Goal: Consume media (video, audio)

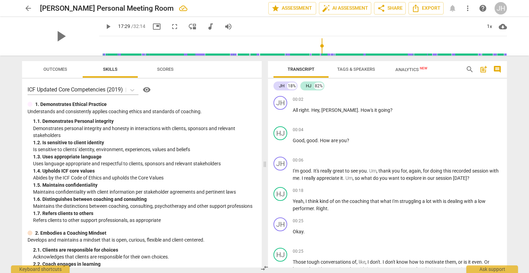
scroll to position [2063, 0]
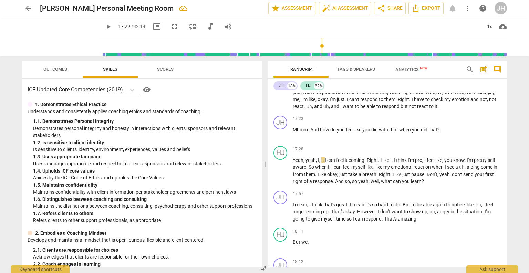
click at [104, 27] on span "play_arrow" at bounding box center [108, 26] width 8 height 8
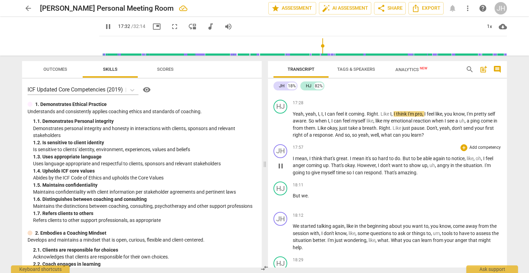
scroll to position [2109, 0]
click at [303, 136] on span "right" at bounding box center [298, 135] width 11 height 6
type input "1077"
click at [104, 25] on span "pause" at bounding box center [108, 26] width 8 height 8
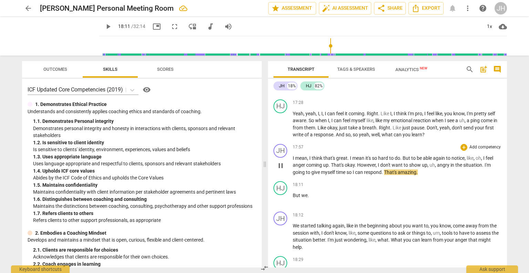
type input "1091"
click at [437, 167] on span "," at bounding box center [436, 165] width 2 height 6
click at [104, 26] on span "play_arrow" at bounding box center [108, 26] width 8 height 8
click at [104, 26] on span "pause" at bounding box center [108, 26] width 8 height 8
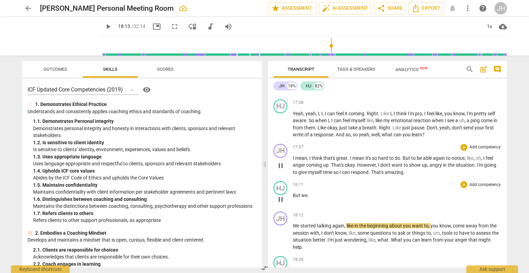
type input "1094"
click at [313, 197] on p "But we ." at bounding box center [397, 195] width 209 height 7
click at [294, 227] on span "We" at bounding box center [297, 226] width 8 height 6
click at [310, 196] on p "But we ." at bounding box center [397, 195] width 209 height 7
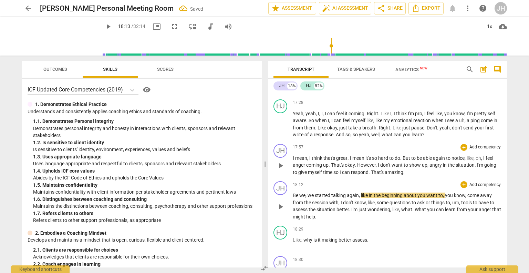
click at [291, 196] on div "play_arrow pause" at bounding box center [284, 206] width 18 height 23
click at [293, 197] on span "Be" at bounding box center [296, 195] width 7 height 6
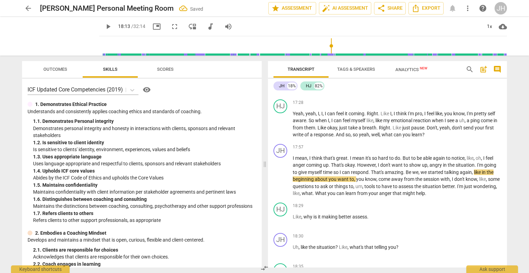
click at [104, 29] on span "play_arrow" at bounding box center [108, 26] width 8 height 8
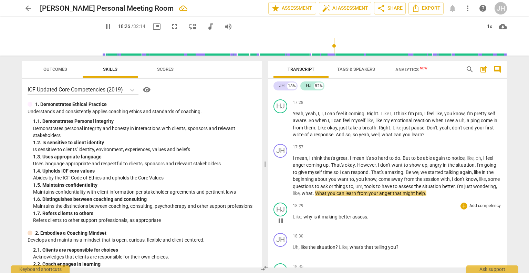
click at [363, 205] on div "18:29 + Add competency keyboard_arrow_right" at bounding box center [397, 205] width 209 height 7
click at [328, 195] on span "What" at bounding box center [321, 193] width 12 height 6
type input "1108"
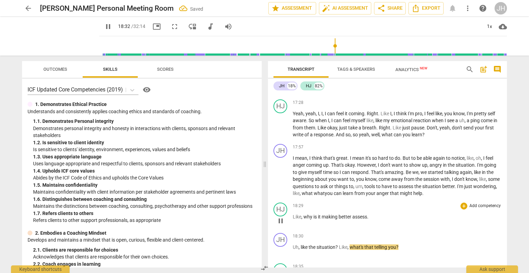
click at [419, 217] on p "Like , why is it making better assess ." at bounding box center [397, 216] width 209 height 7
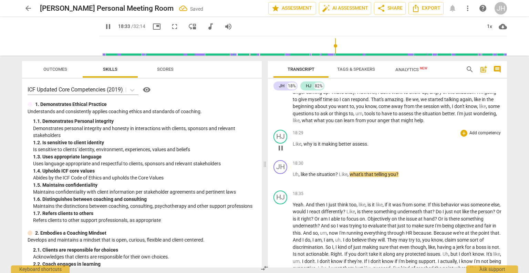
scroll to position [2193, 0]
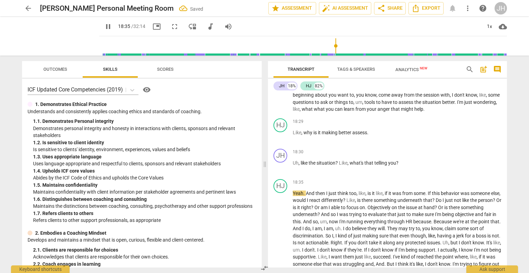
click at [104, 27] on span "pause" at bounding box center [108, 26] width 8 height 8
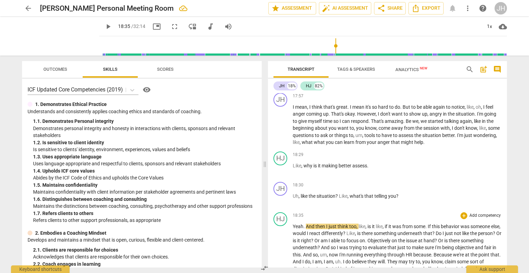
scroll to position [2163, 0]
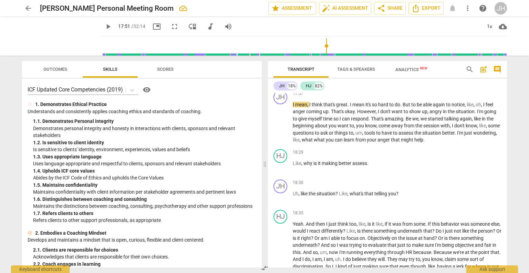
drag, startPoint x: 332, startPoint y: 46, endPoint x: 322, endPoint y: 45, distance: 9.3
click at [322, 45] on input "range" at bounding box center [304, 46] width 405 height 22
click at [104, 24] on span "play_arrow" at bounding box center [108, 26] width 8 height 8
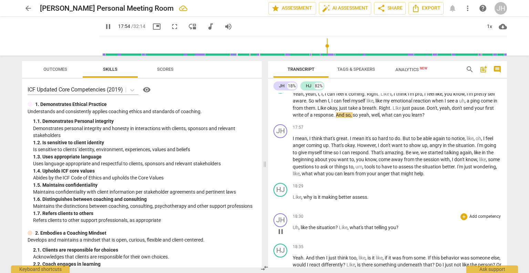
scroll to position [2132, 0]
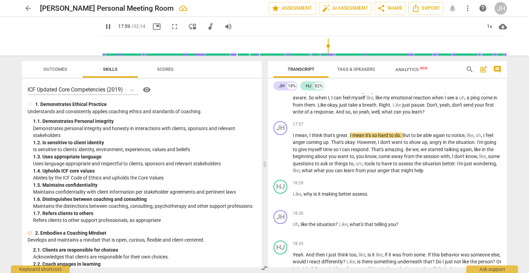
click at [104, 28] on span "pause" at bounding box center [108, 26] width 8 height 8
type input "1080"
click at [373, 114] on span "well" at bounding box center [376, 112] width 8 height 6
click at [293, 137] on span "I" at bounding box center [294, 135] width 2 height 6
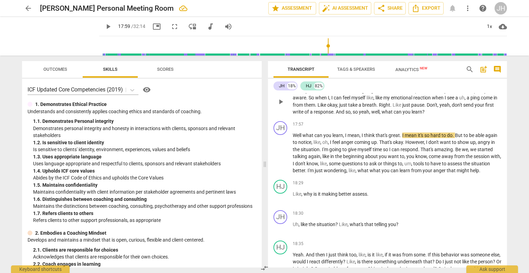
click at [427, 114] on p "Yeah , yeah , I , I , I can feel it coming . Right . Like I , I think I'm pro ,…" at bounding box center [397, 101] width 209 height 28
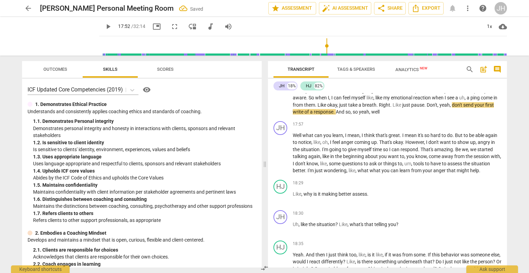
click at [323, 47] on input "range" at bounding box center [304, 46] width 405 height 22
click at [104, 27] on span "play_arrow" at bounding box center [108, 26] width 8 height 8
click at [104, 27] on span "pause" at bounding box center [108, 26] width 8 height 8
type input "1077"
click at [382, 115] on p "Yeah , yeah , I , I , I can feel it coming . Right . Like I , I think I'm pro ,…" at bounding box center [397, 101] width 209 height 28
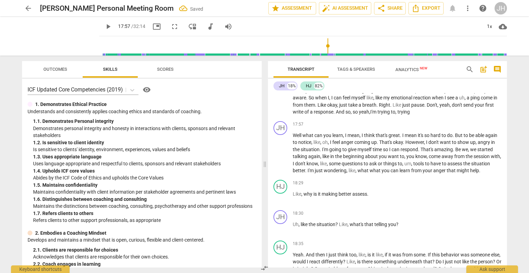
click at [104, 26] on span "play_arrow" at bounding box center [108, 26] width 8 height 8
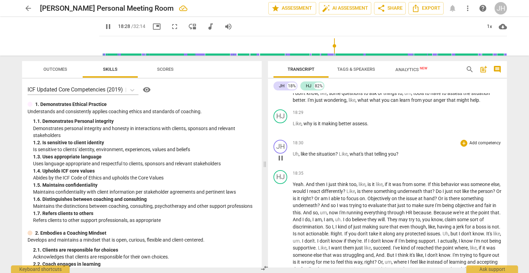
scroll to position [2200, 0]
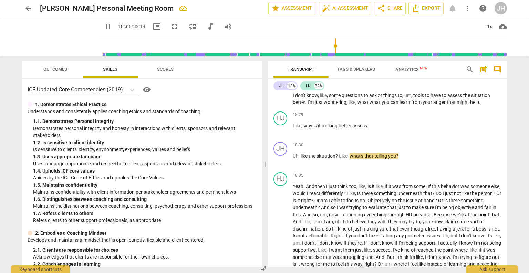
click at [104, 27] on span "pause" at bounding box center [108, 26] width 8 height 8
type input "1114"
drag, startPoint x: 339, startPoint y: 134, endPoint x: 370, endPoint y: 135, distance: 31.4
click at [370, 129] on p "Like , why is it making better assess ." at bounding box center [397, 125] width 209 height 7
click at [293, 159] on span "Uh" at bounding box center [296, 156] width 6 height 6
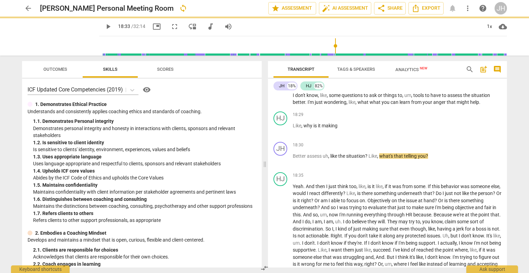
click at [104, 27] on span "play_arrow" at bounding box center [108, 26] width 8 height 8
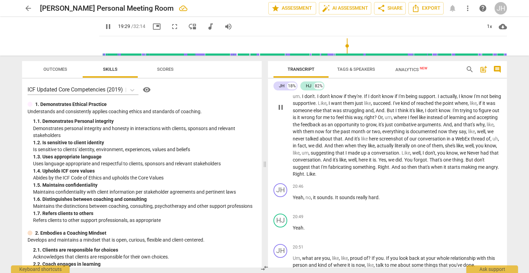
scroll to position [2347, 0]
click at [327, 105] on span "Like" at bounding box center [322, 103] width 9 height 6
type input "1186"
click at [444, 127] on span "And" at bounding box center [448, 124] width 9 height 6
click at [438, 134] on span "now" at bounding box center [443, 131] width 10 height 6
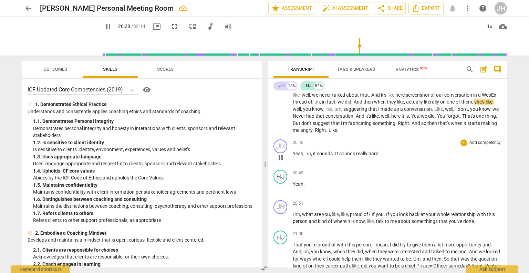
scroll to position [2393, 0]
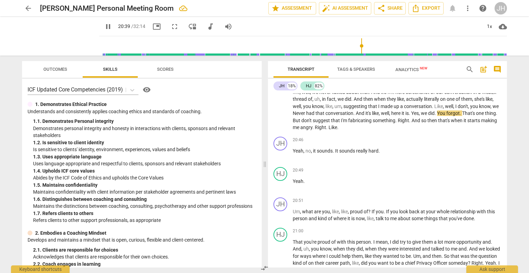
click at [306, 116] on span "Never" at bounding box center [299, 113] width 13 height 6
click at [104, 29] on span "pause" at bounding box center [108, 26] width 8 height 8
type input "1251"
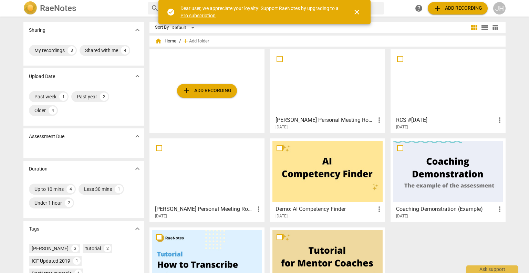
click at [315, 91] on div at bounding box center [328, 82] width 110 height 61
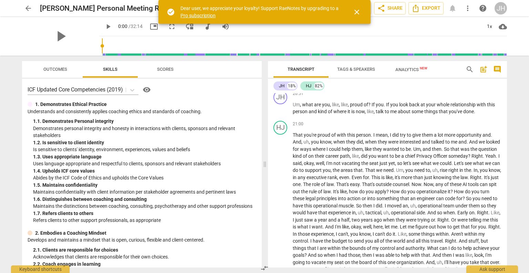
scroll to position [2509, 0]
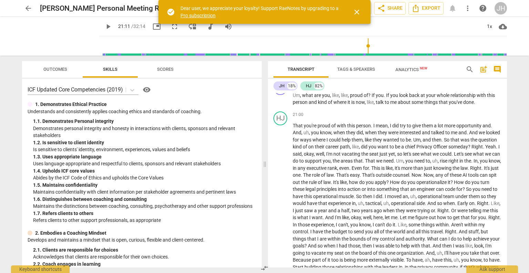
drag, startPoint x: 94, startPoint y: 47, endPoint x: 365, endPoint y: 38, distance: 271.4
click at [365, 38] on input "range" at bounding box center [304, 46] width 405 height 22
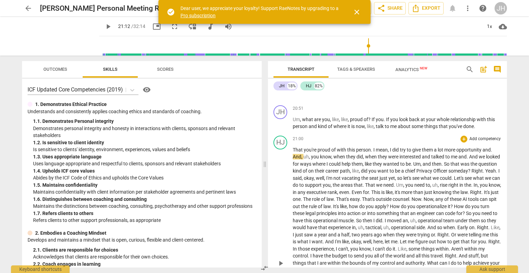
scroll to position [2484, 0]
drag, startPoint x: 366, startPoint y: 47, endPoint x: 360, endPoint y: 46, distance: 5.6
click at [360, 46] on input "range" at bounding box center [304, 46] width 405 height 22
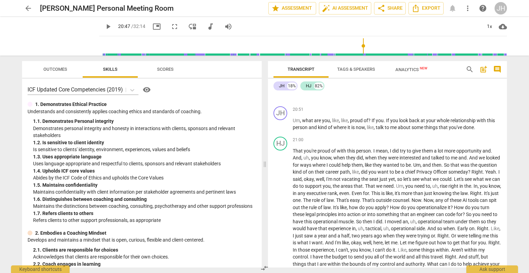
click at [104, 30] on span "play_arrow" at bounding box center [108, 26] width 8 height 8
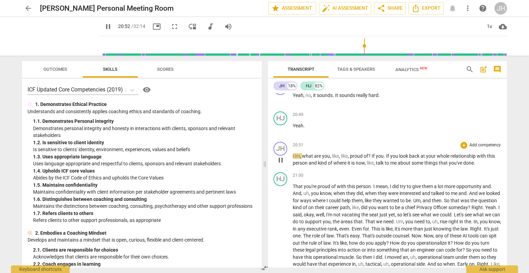
click at [293, 159] on span "Um" at bounding box center [296, 156] width 7 height 6
type input "1253"
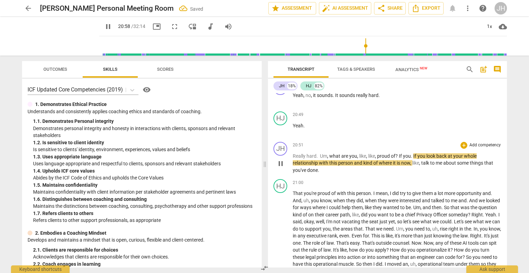
click at [416, 159] on span "If" at bounding box center [416, 156] width 4 height 6
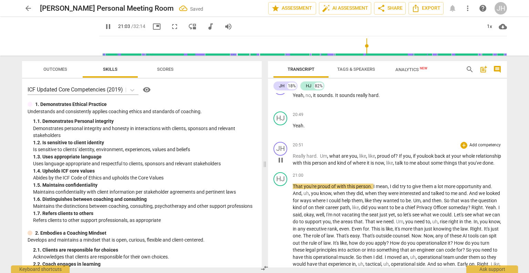
click at [327, 166] on p "Really hard. Um , what are you , like , like , proud of ? If you, if you look b…" at bounding box center [397, 159] width 209 height 14
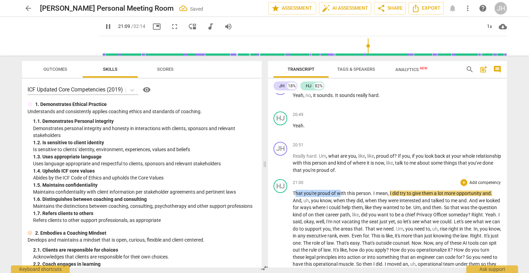
type input "1270"
drag, startPoint x: 340, startPoint y: 201, endPoint x: 293, endPoint y: 201, distance: 46.5
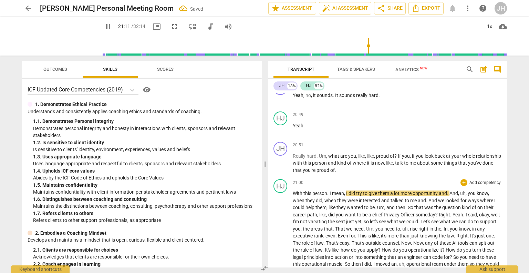
click at [328, 196] on span "." at bounding box center [328, 193] width 2 height 6
click at [104, 27] on span "pause" at bounding box center [108, 26] width 8 height 8
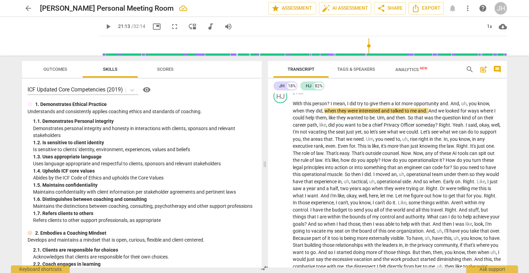
scroll to position [2539, 0]
click at [104, 27] on span "play_arrow" at bounding box center [108, 26] width 8 height 8
click at [432, 112] on span "And" at bounding box center [434, 110] width 10 height 6
type input "1279"
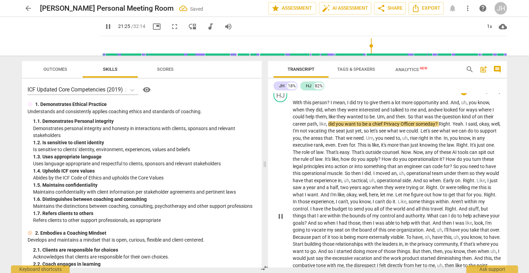
click at [411, 119] on span "So" at bounding box center [411, 117] width 7 height 6
click at [448, 141] on span "In" at bounding box center [446, 138] width 4 height 6
click at [302, 155] on span "The" at bounding box center [297, 152] width 9 height 6
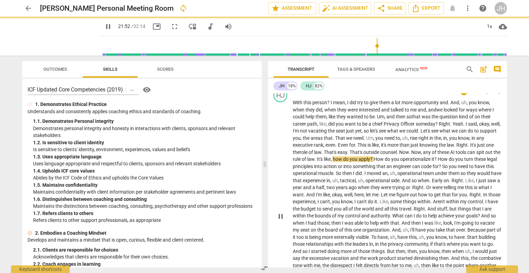
click at [309, 155] on span "role" at bounding box center [304, 152] width 9 height 6
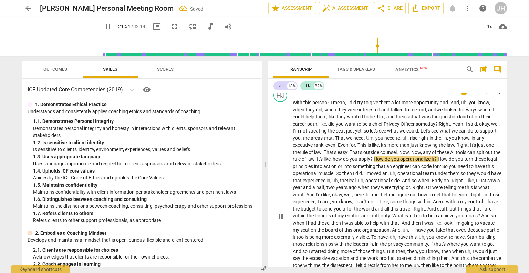
click at [338, 155] on span "That's" at bounding box center [331, 152] width 14 height 6
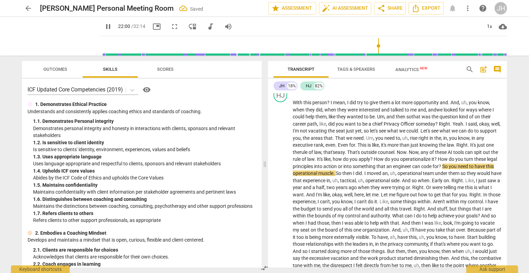
click at [104, 28] on span "pause" at bounding box center [108, 26] width 12 height 8
type input "1321"
click at [421, 155] on span "Now" at bounding box center [416, 152] width 10 height 6
click at [104, 24] on span "play_arrow" at bounding box center [108, 26] width 8 height 8
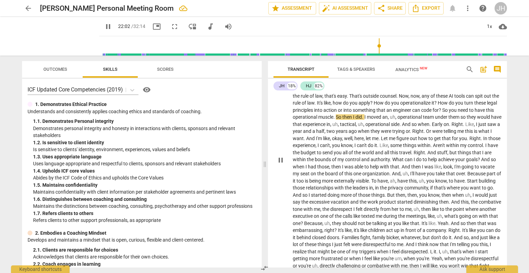
scroll to position [2604, 0]
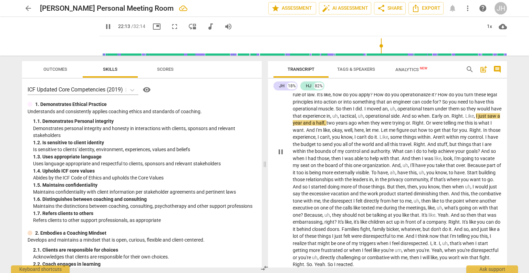
click at [444, 119] on span "Early" at bounding box center [438, 116] width 12 height 6
type input "1333"
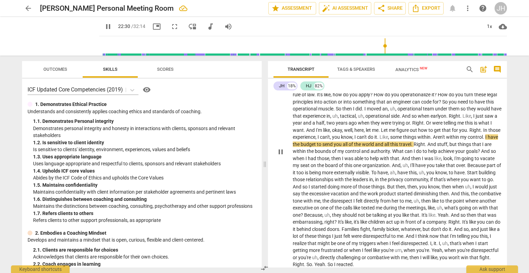
click at [446, 140] on span "Aren't" at bounding box center [439, 137] width 13 height 6
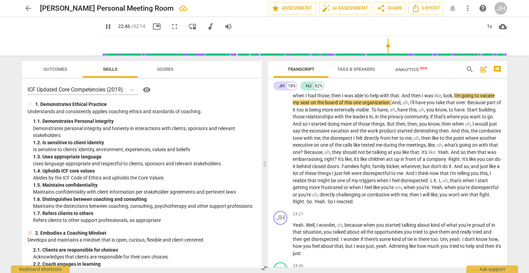
scroll to position [2667, 0]
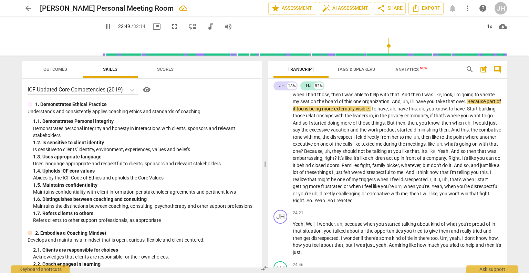
click at [401, 104] on span "And" at bounding box center [396, 102] width 9 height 6
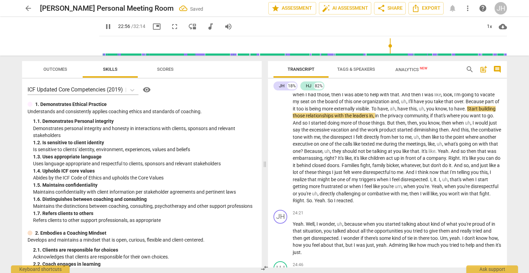
click at [378, 111] on span "To" at bounding box center [375, 109] width 6 height 6
click at [464, 111] on span "Start" at bounding box center [470, 109] width 12 height 6
click at [396, 125] on span "But" at bounding box center [391, 123] width 9 height 6
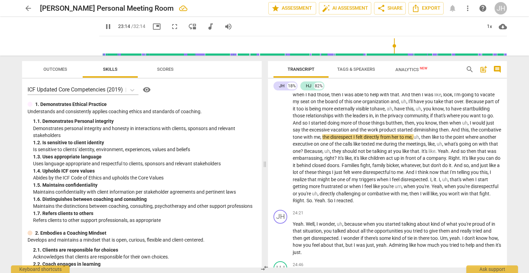
click at [451, 132] on span "And" at bounding box center [456, 130] width 10 height 6
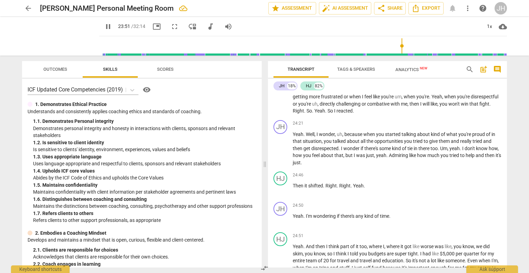
scroll to position [2757, 0]
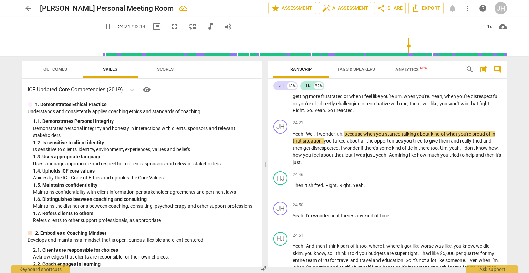
click at [104, 25] on span "pause" at bounding box center [108, 26] width 8 height 8
type input "1465"
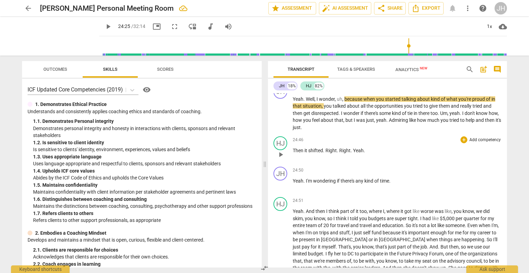
scroll to position [2790, 0]
